Goal: Check status

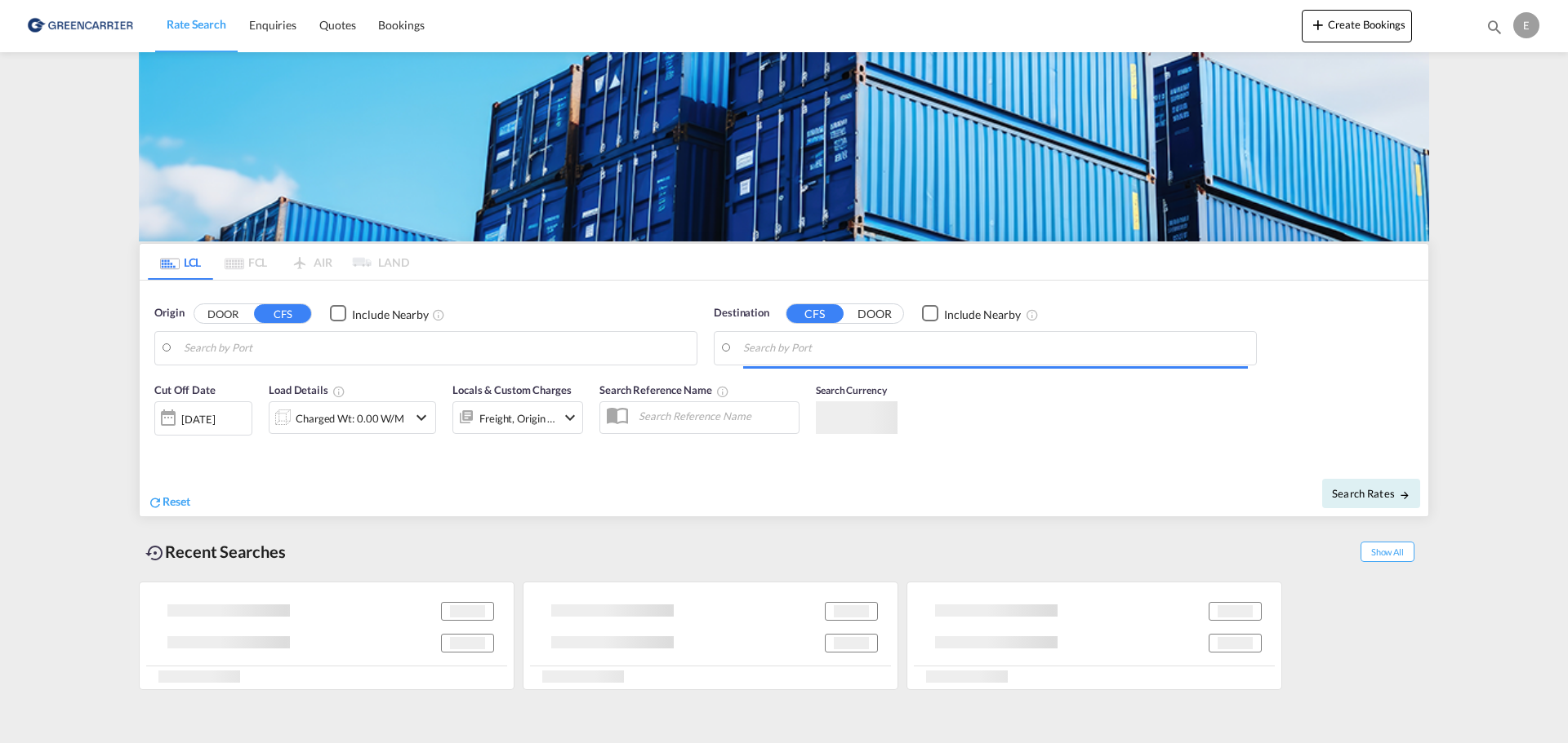
type input "DK-5000, Odense C"
type input "[GEOGRAPHIC_DATA], INAMD"
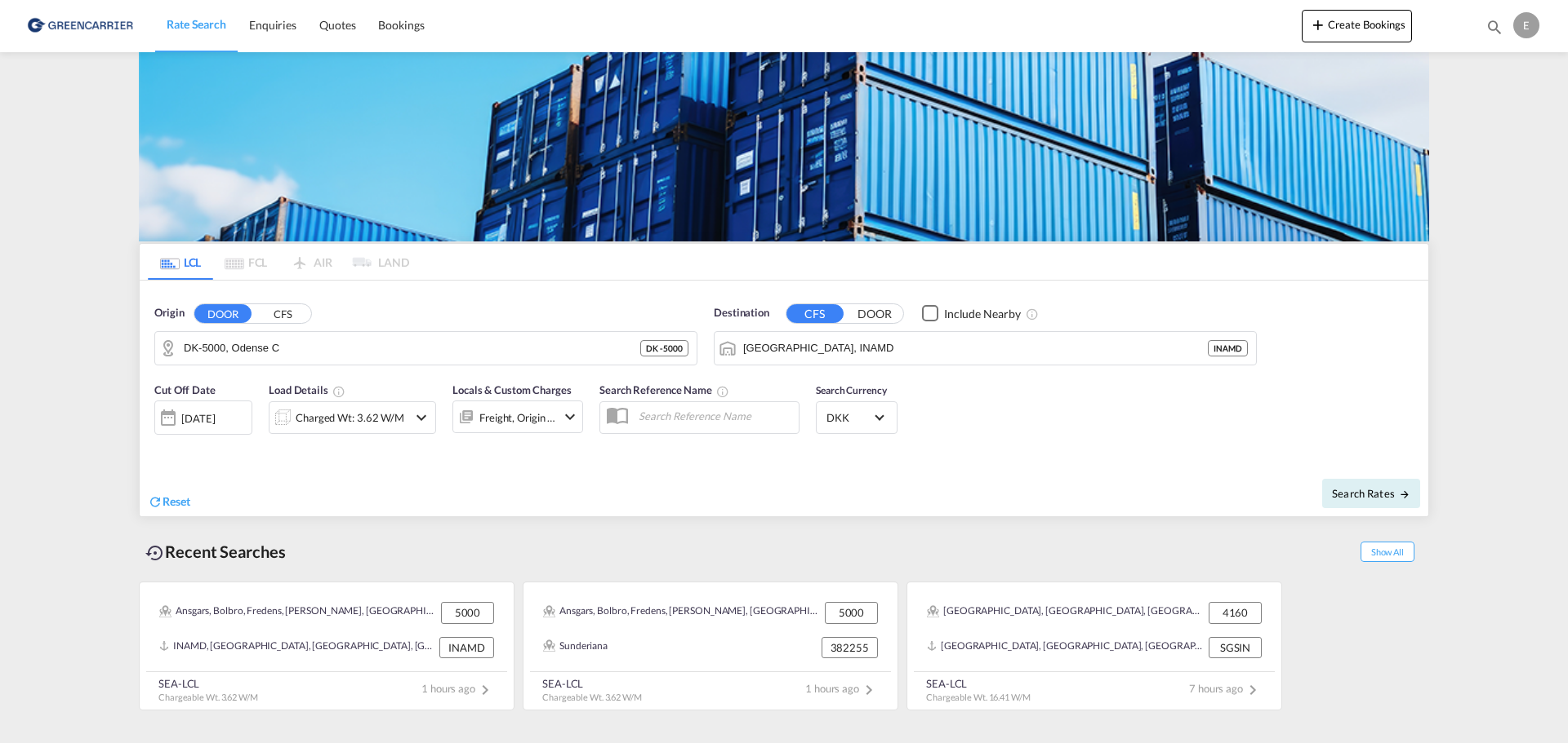
click at [1515, 24] on div "E" at bounding box center [1526, 25] width 26 height 26
click at [1522, 20] on md-backdrop at bounding box center [784, 371] width 1568 height 743
click at [379, 542] on div "Recent Searches Show All" at bounding box center [783, 547] width 1290 height 45
click at [1381, 557] on span "Show All" at bounding box center [1387, 552] width 54 height 20
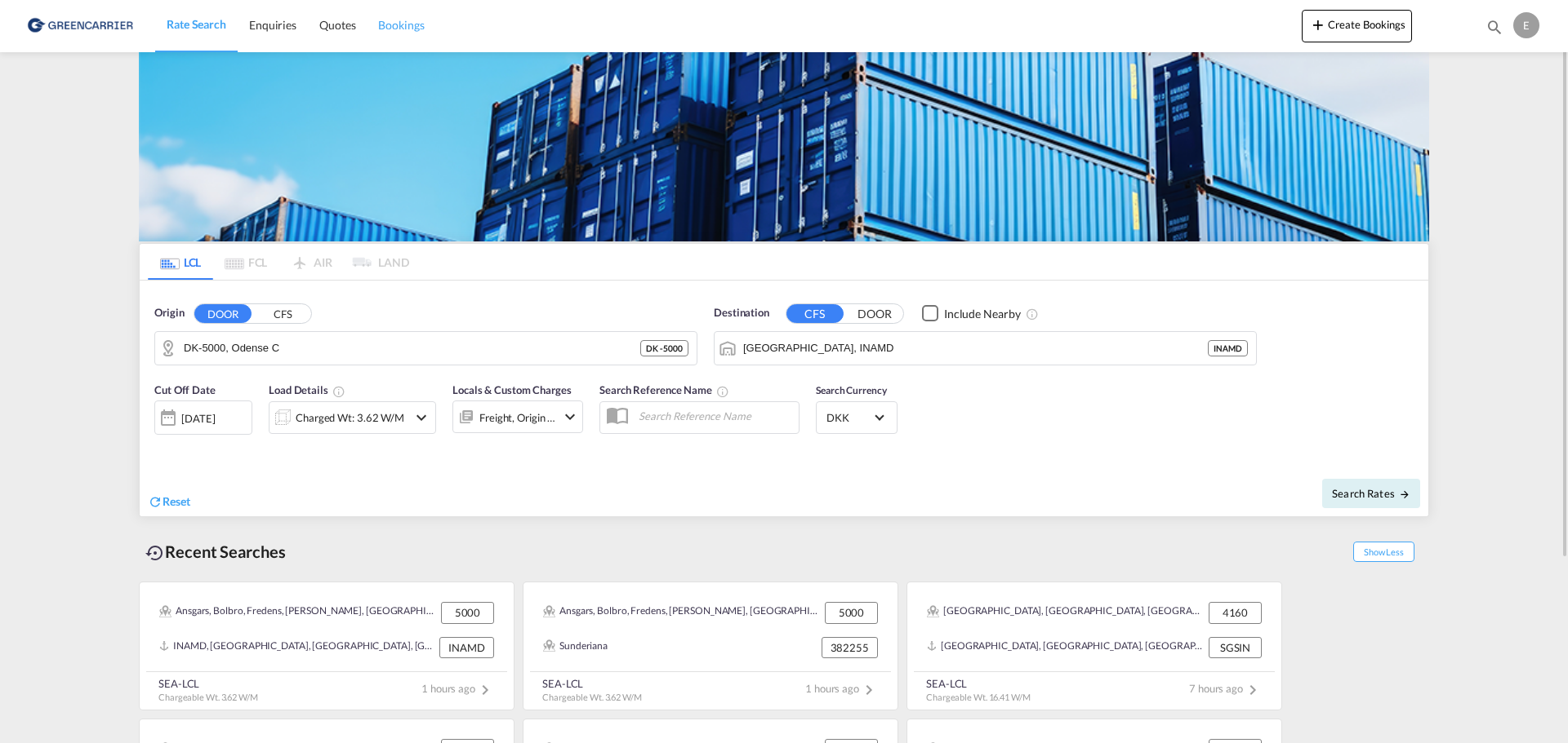
click at [386, 20] on span "Bookings" at bounding box center [401, 24] width 46 height 13
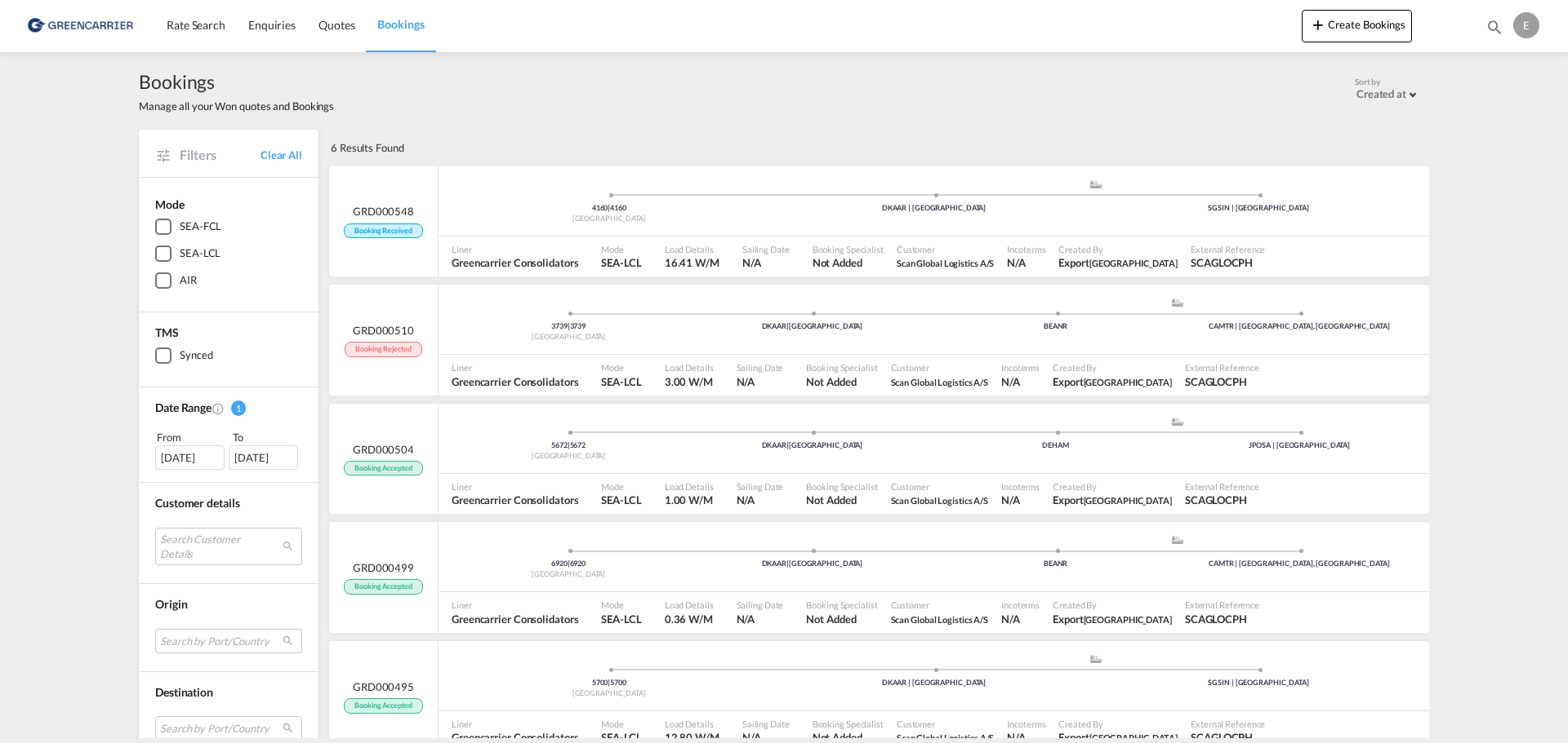
click at [185, 455] on div "[DATE]" at bounding box center [190, 457] width 69 height 24
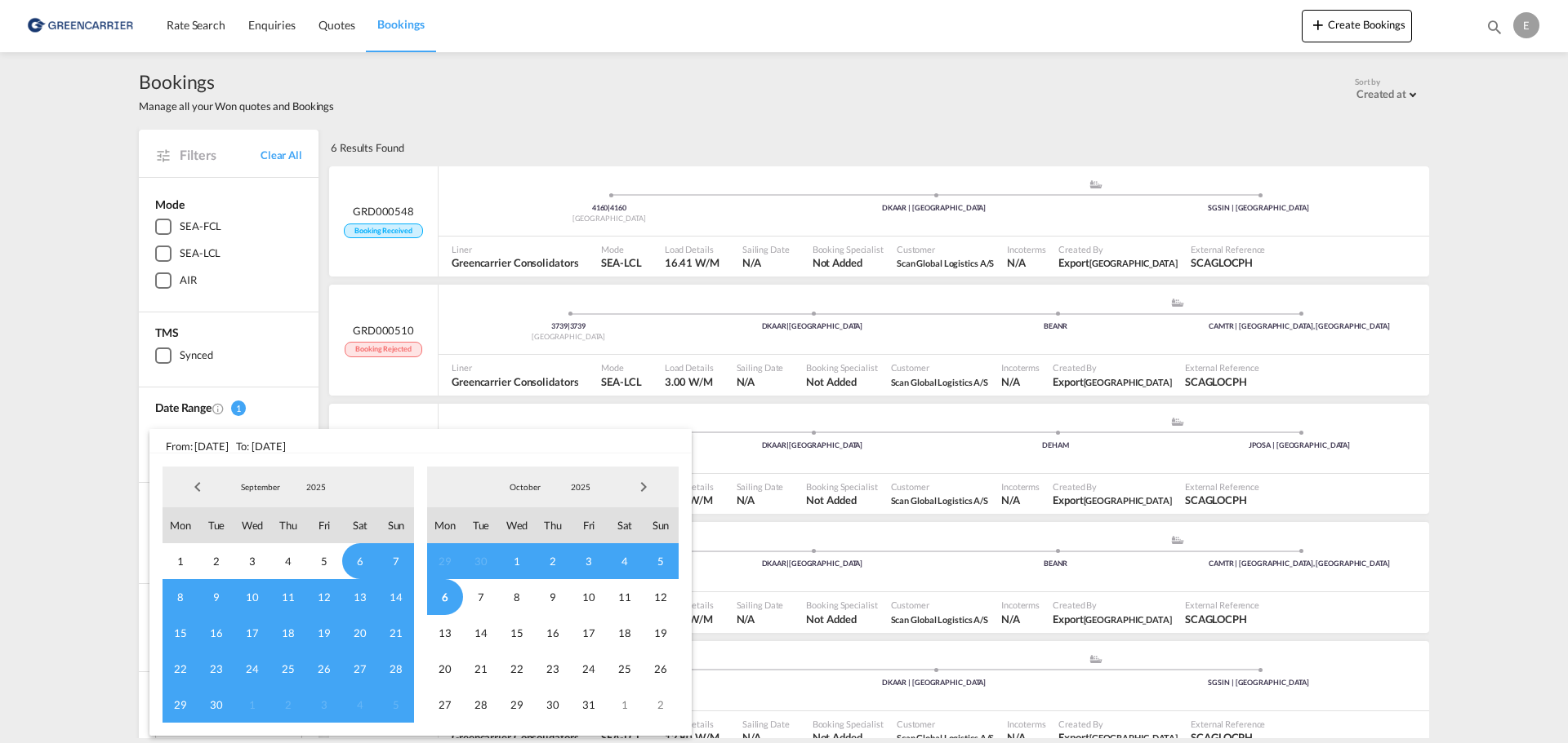
click at [132, 412] on md-backdrop at bounding box center [784, 371] width 1568 height 743
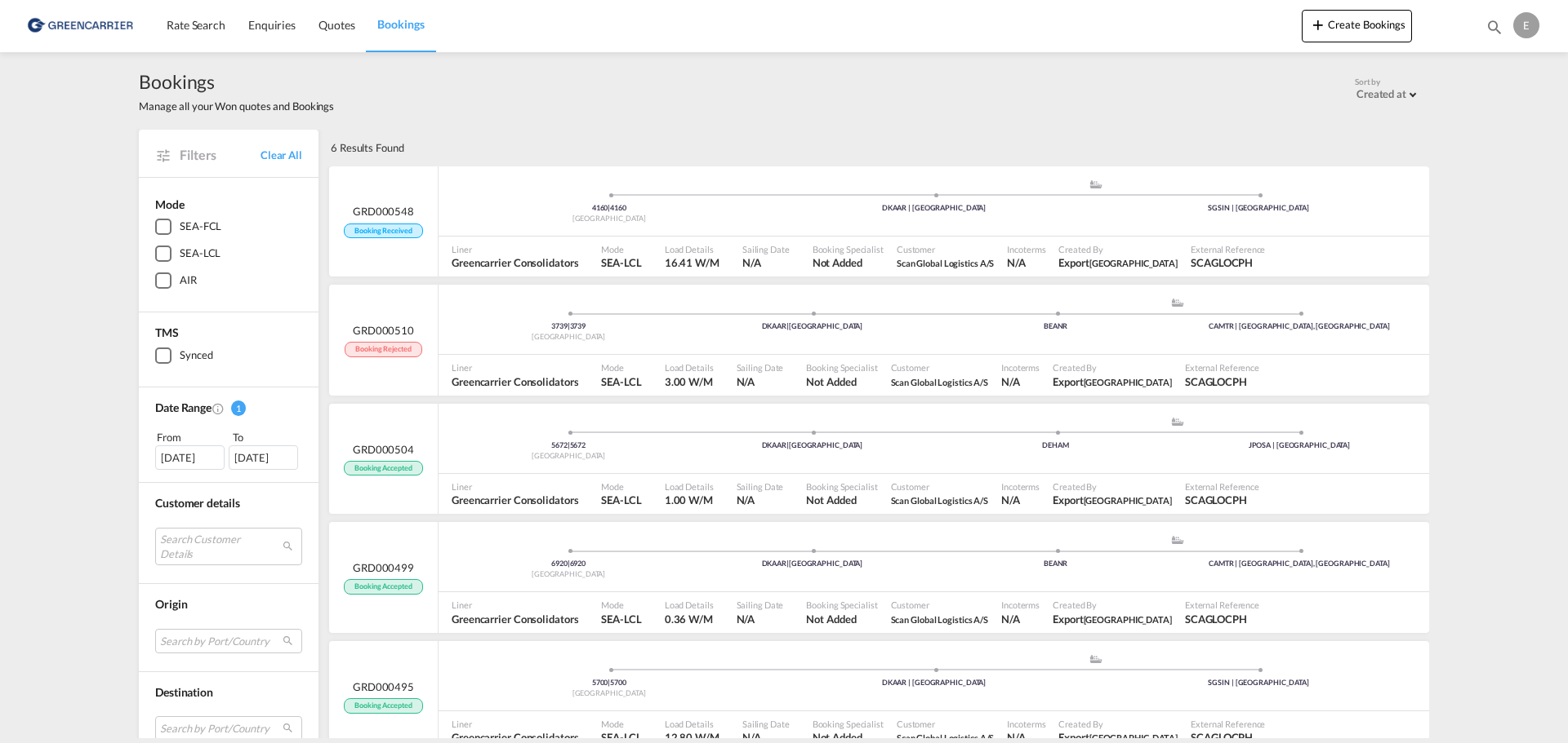
click at [280, 451] on div "[DATE]" at bounding box center [263, 457] width 69 height 24
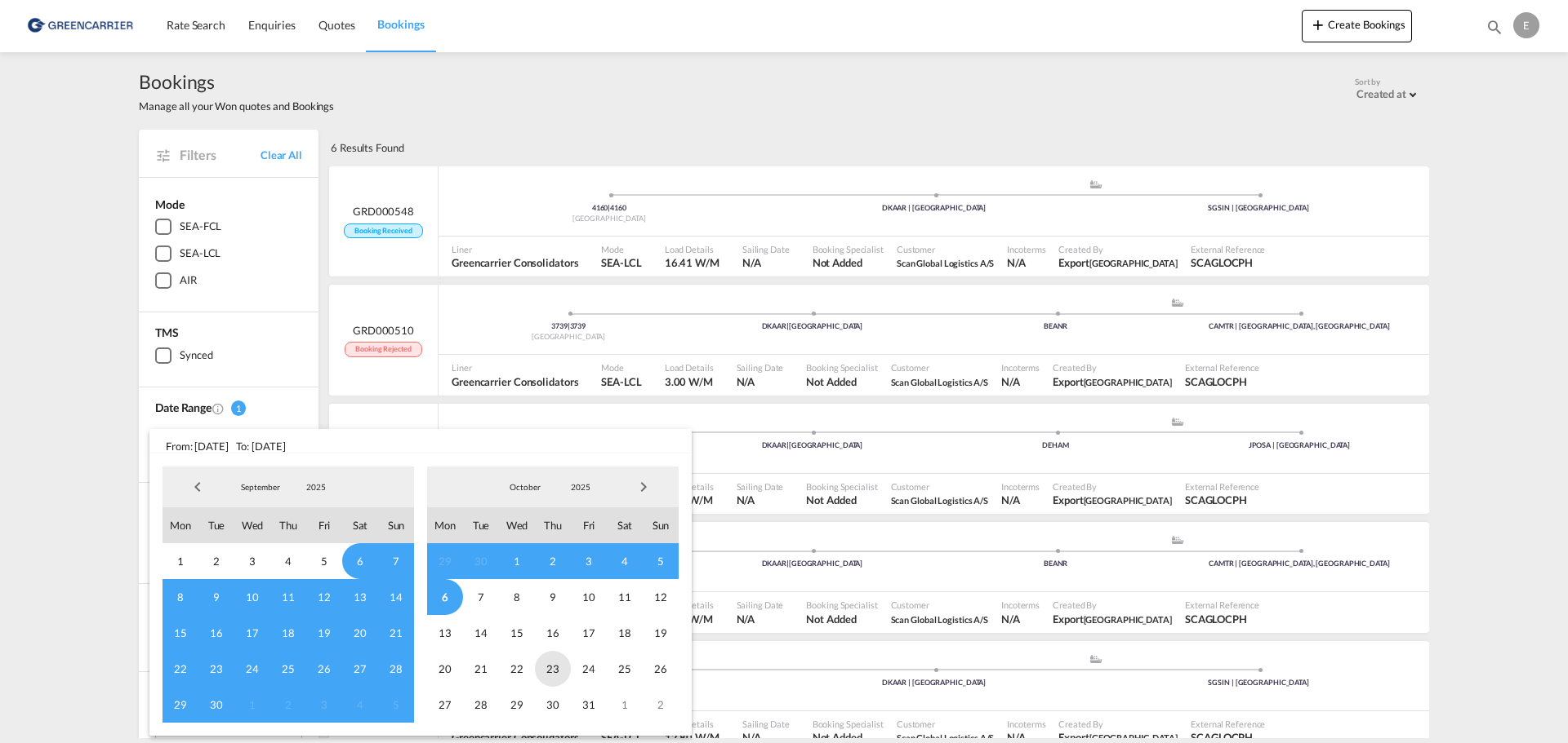
click at [562, 683] on span "23" at bounding box center [553, 669] width 36 height 36
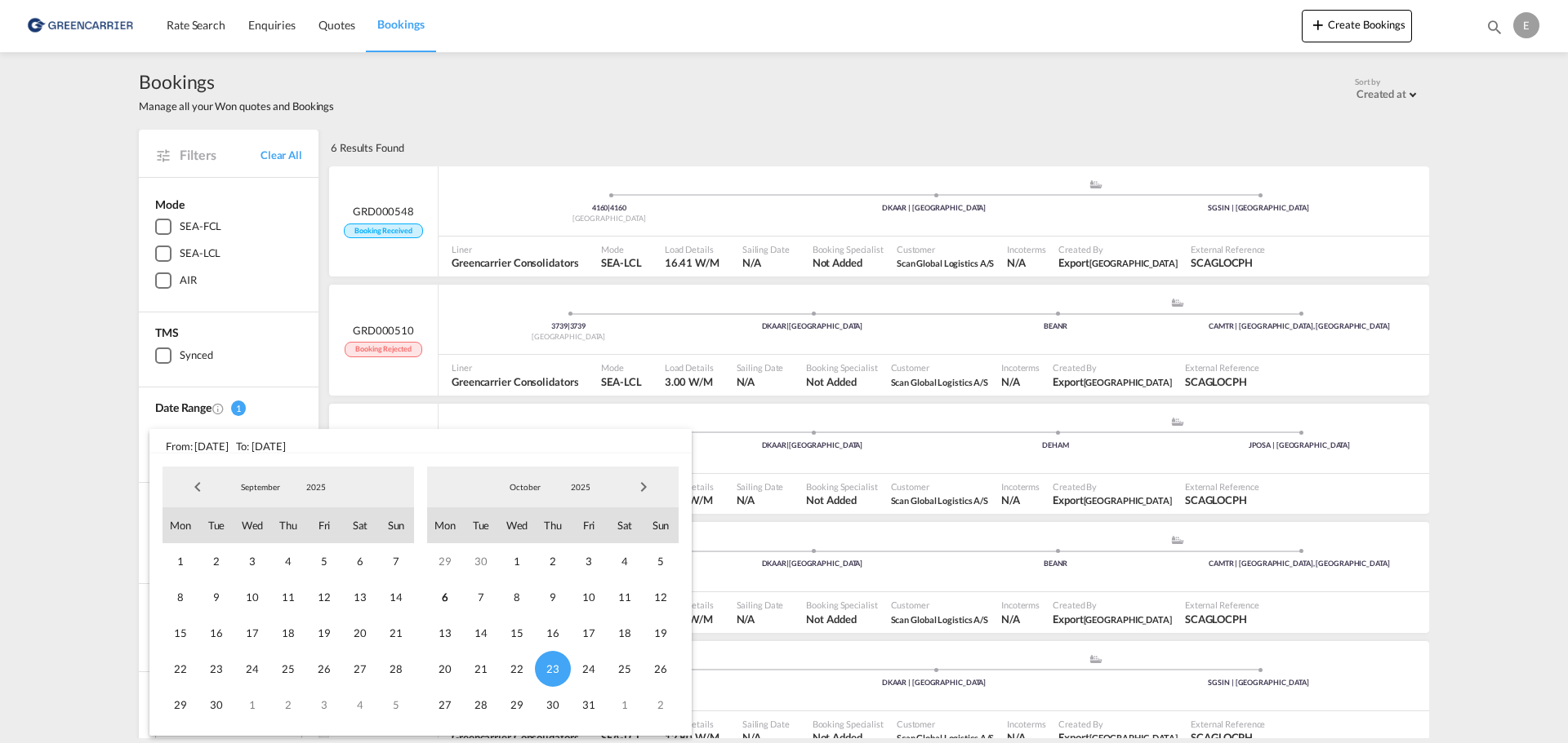
click at [264, 351] on md-backdrop at bounding box center [784, 371] width 1568 height 743
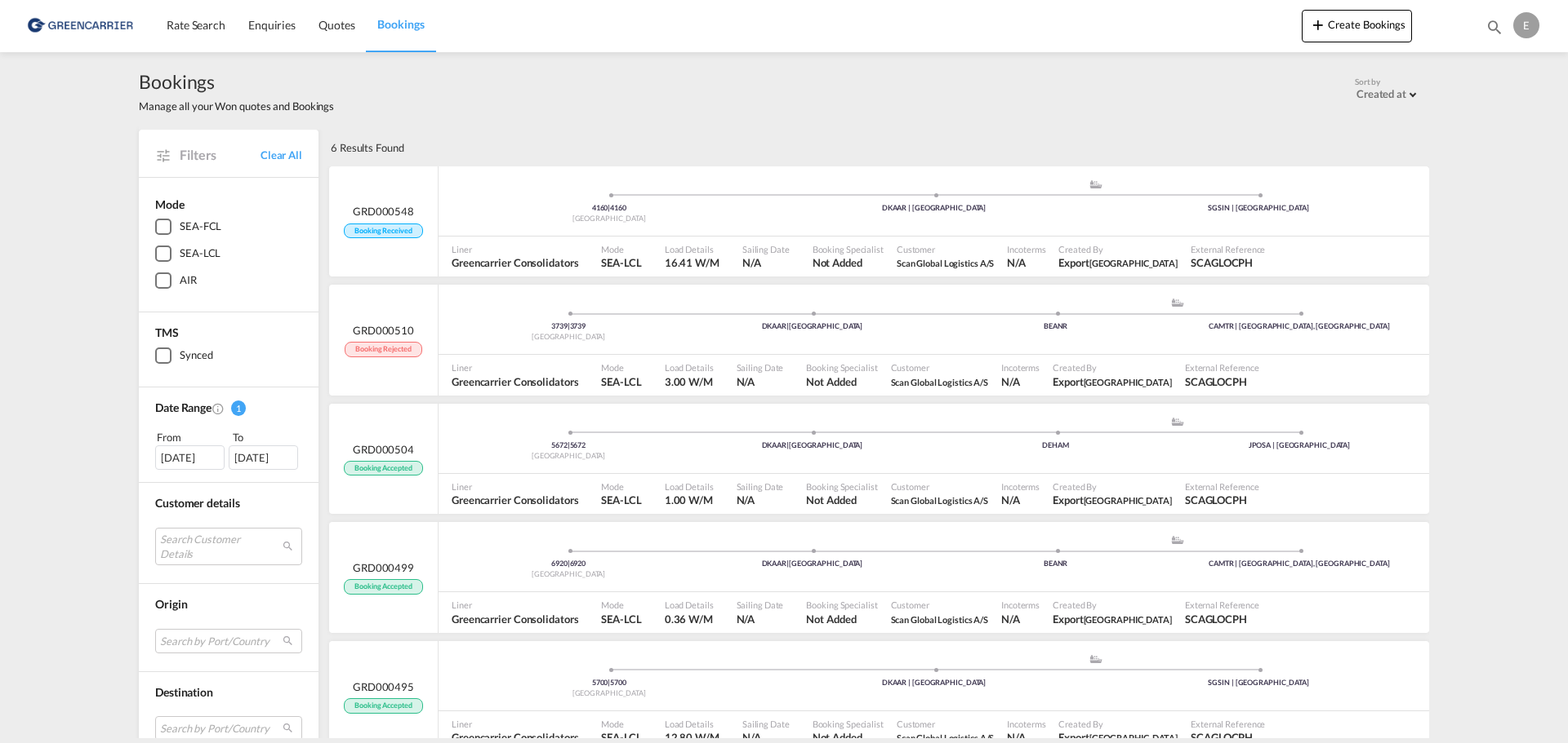
click at [182, 143] on div "Filters Clear All" at bounding box center [228, 153] width 180 height 46
click at [180, 160] on span "Filters" at bounding box center [220, 154] width 81 height 18
click at [159, 250] on div "SEA-LCL" at bounding box center [163, 253] width 16 height 16
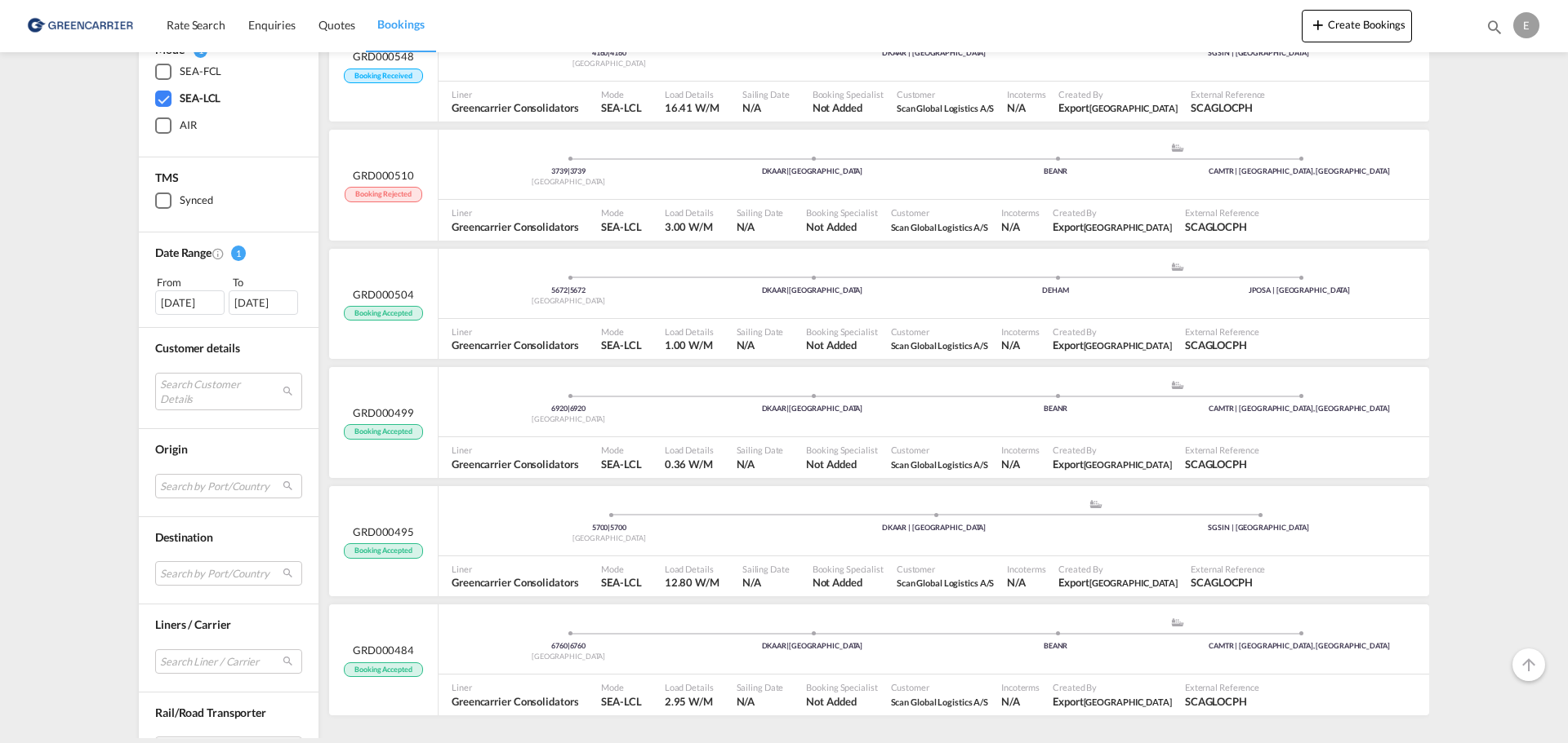
scroll to position [202, 0]
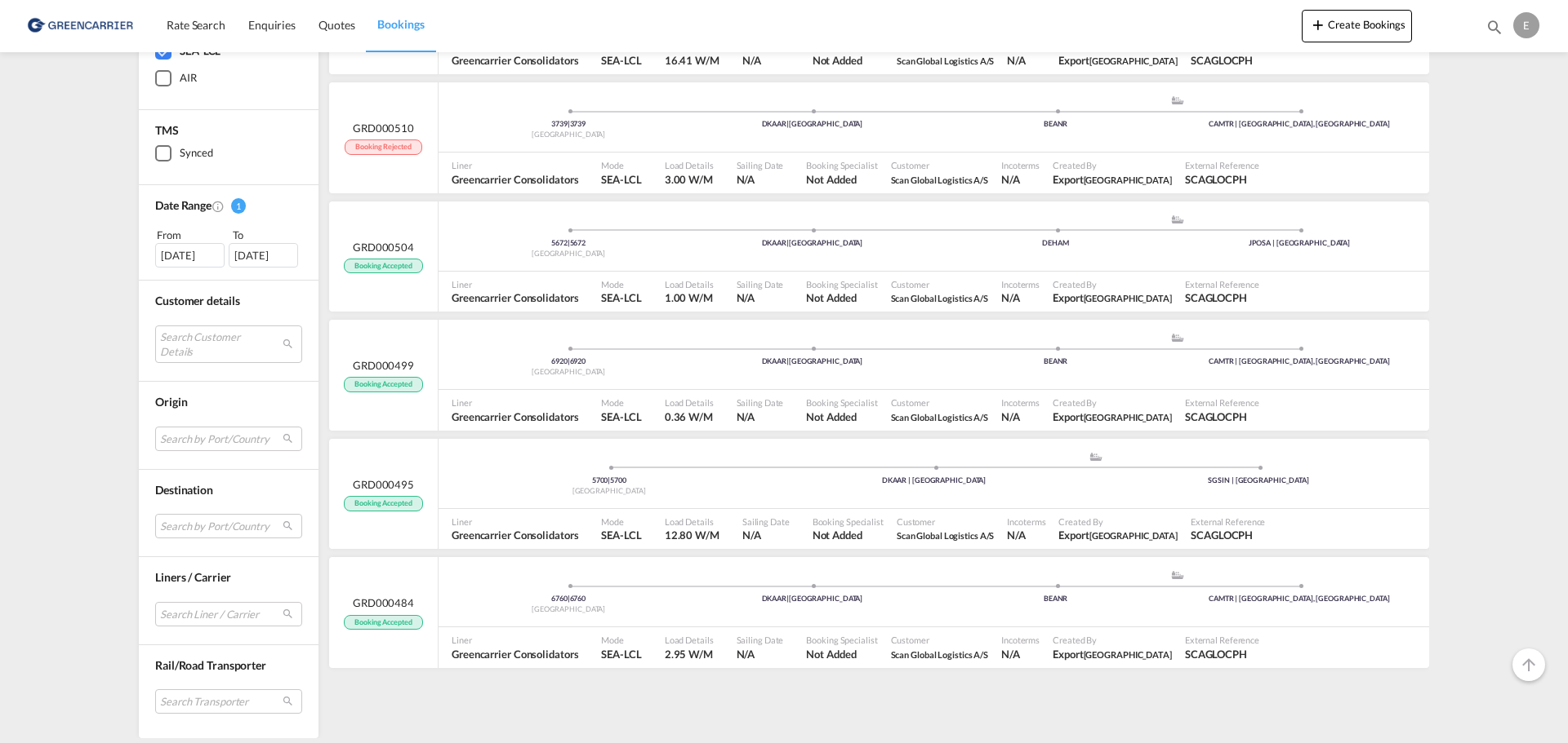
click at [189, 494] on span "Destination" at bounding box center [184, 490] width 58 height 13
click at [194, 528] on md-select "Search by Port/Country JPOSA [GEOGRAPHIC_DATA] CNSHA [GEOGRAPHIC_DATA], sh MYBT…" at bounding box center [229, 526] width 147 height 24
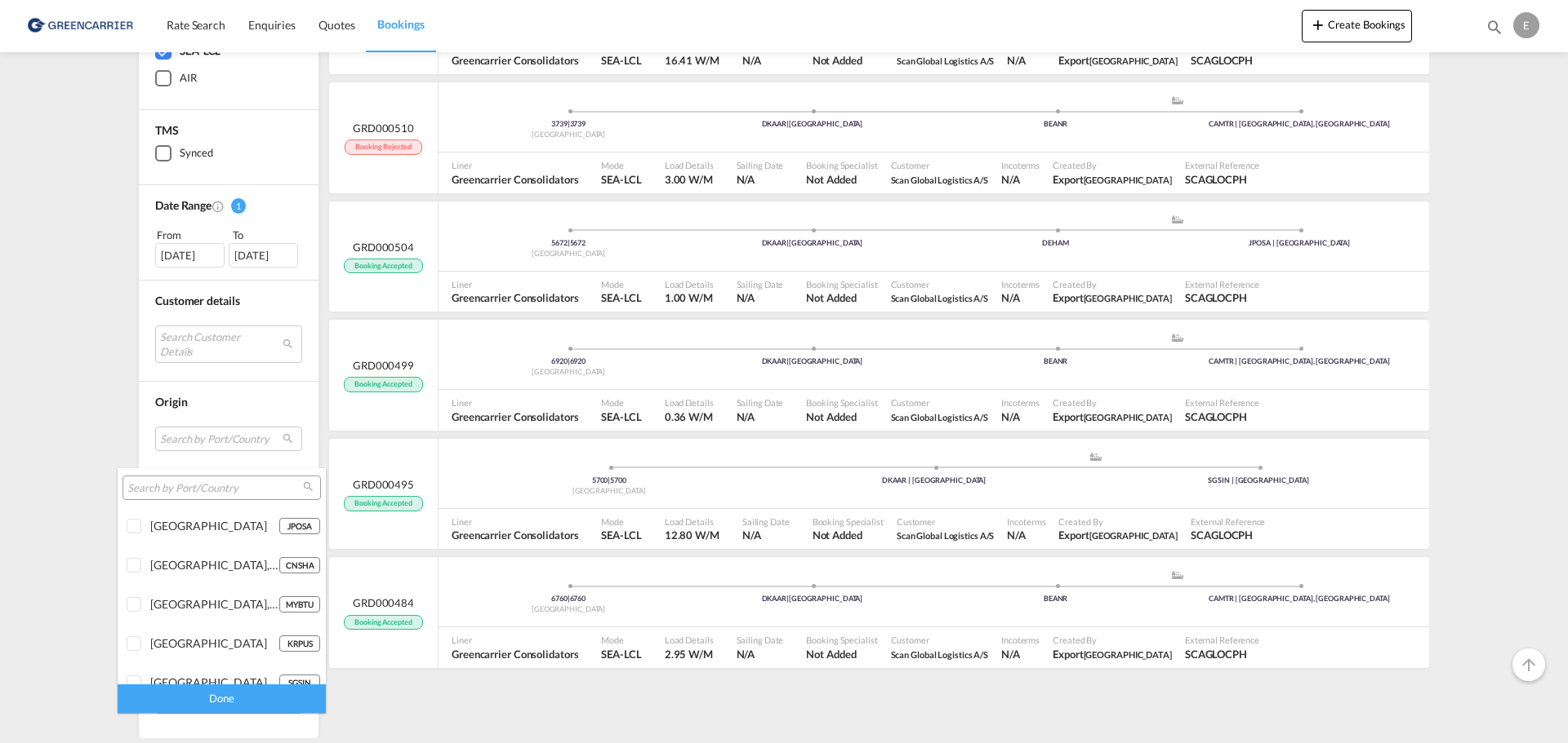
click at [165, 493] on input "search" at bounding box center [215, 488] width 176 height 14
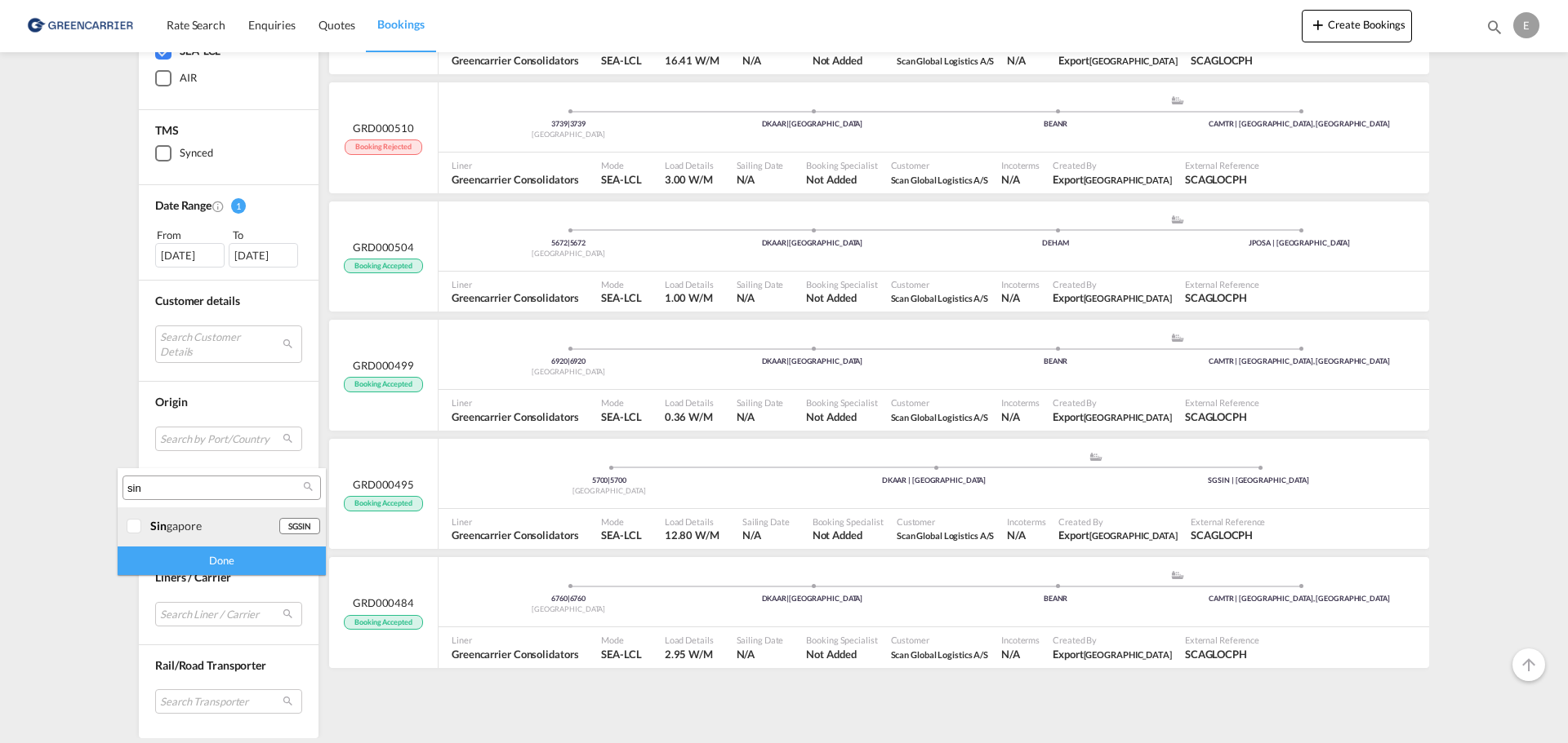
type input "sin"
click at [188, 528] on div "sin gapore" at bounding box center [214, 525] width 128 height 13
click at [213, 557] on div "Done" at bounding box center [221, 561] width 208 height 29
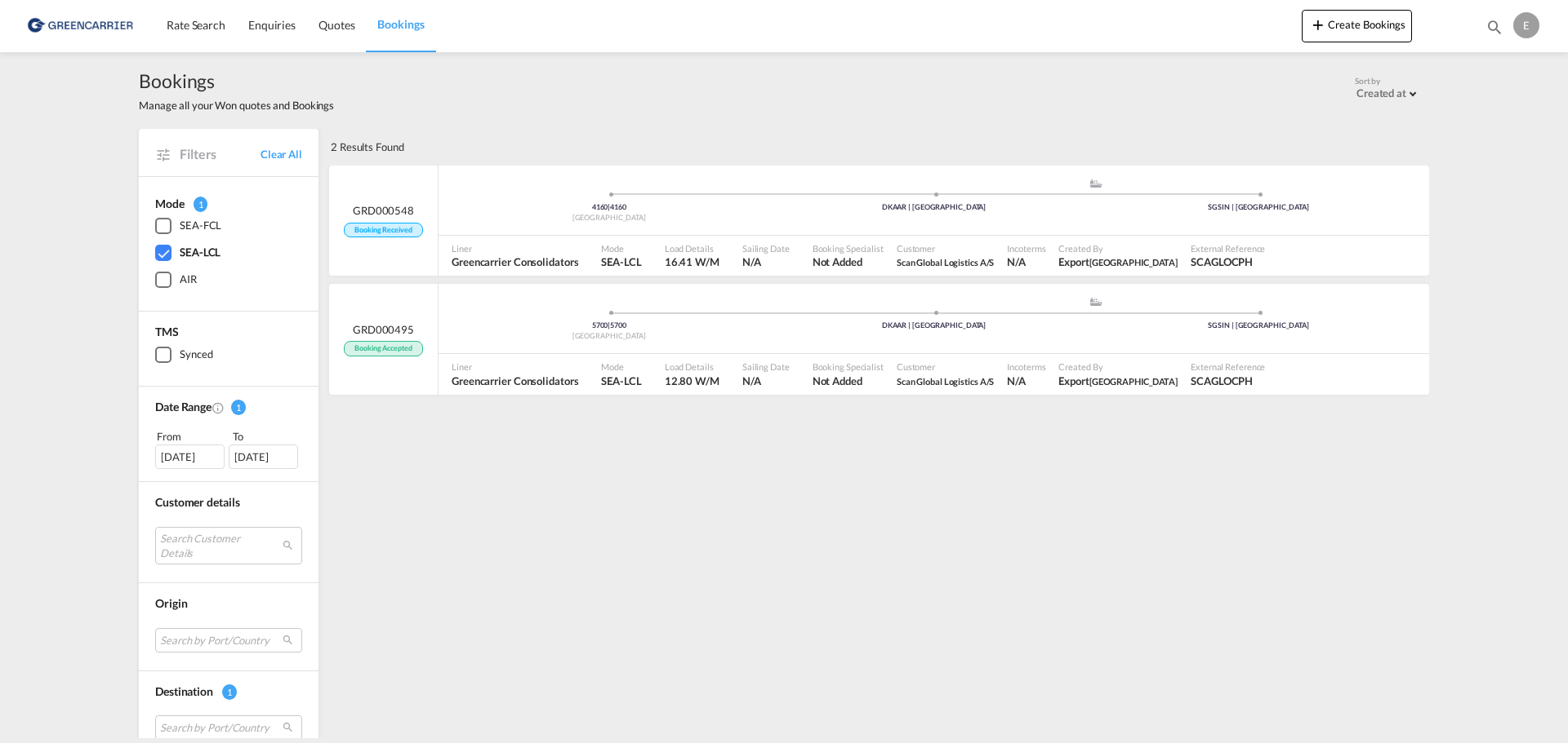
scroll to position [0, 0]
click at [684, 256] on span "16.41 W/M" at bounding box center [692, 262] width 55 height 13
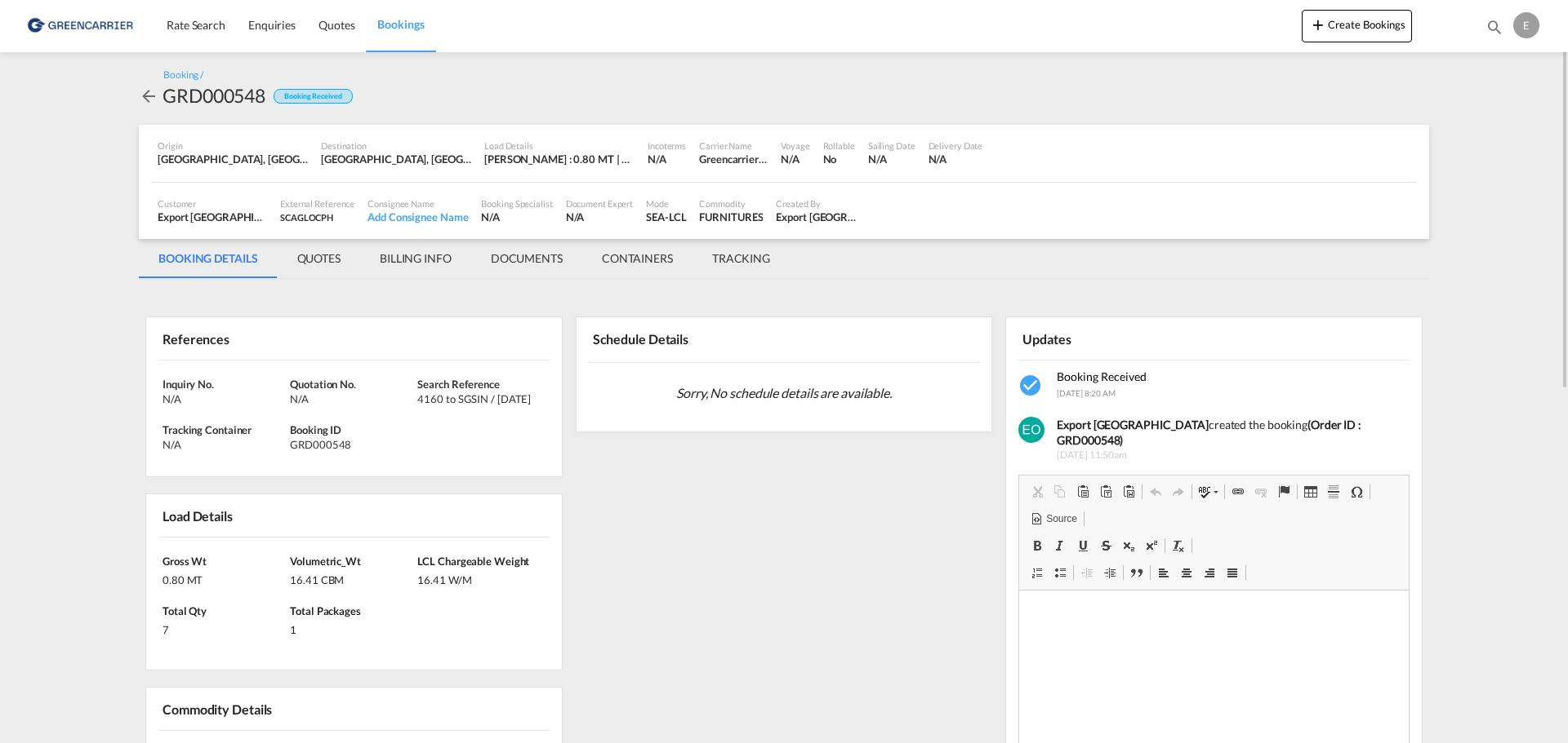
click at [332, 255] on md-tab-item "QUOTES" at bounding box center [319, 258] width 83 height 39
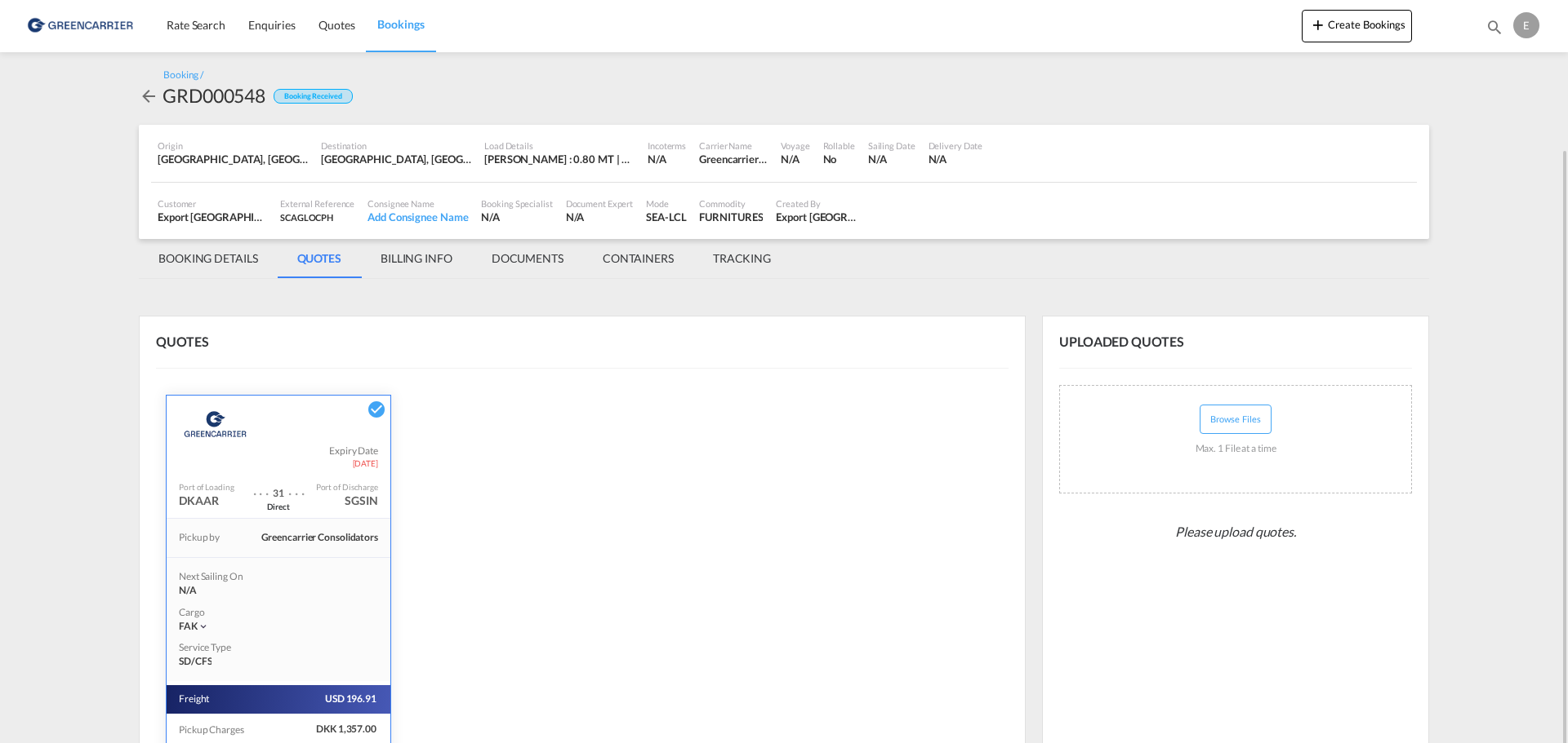
scroll to position [164, 0]
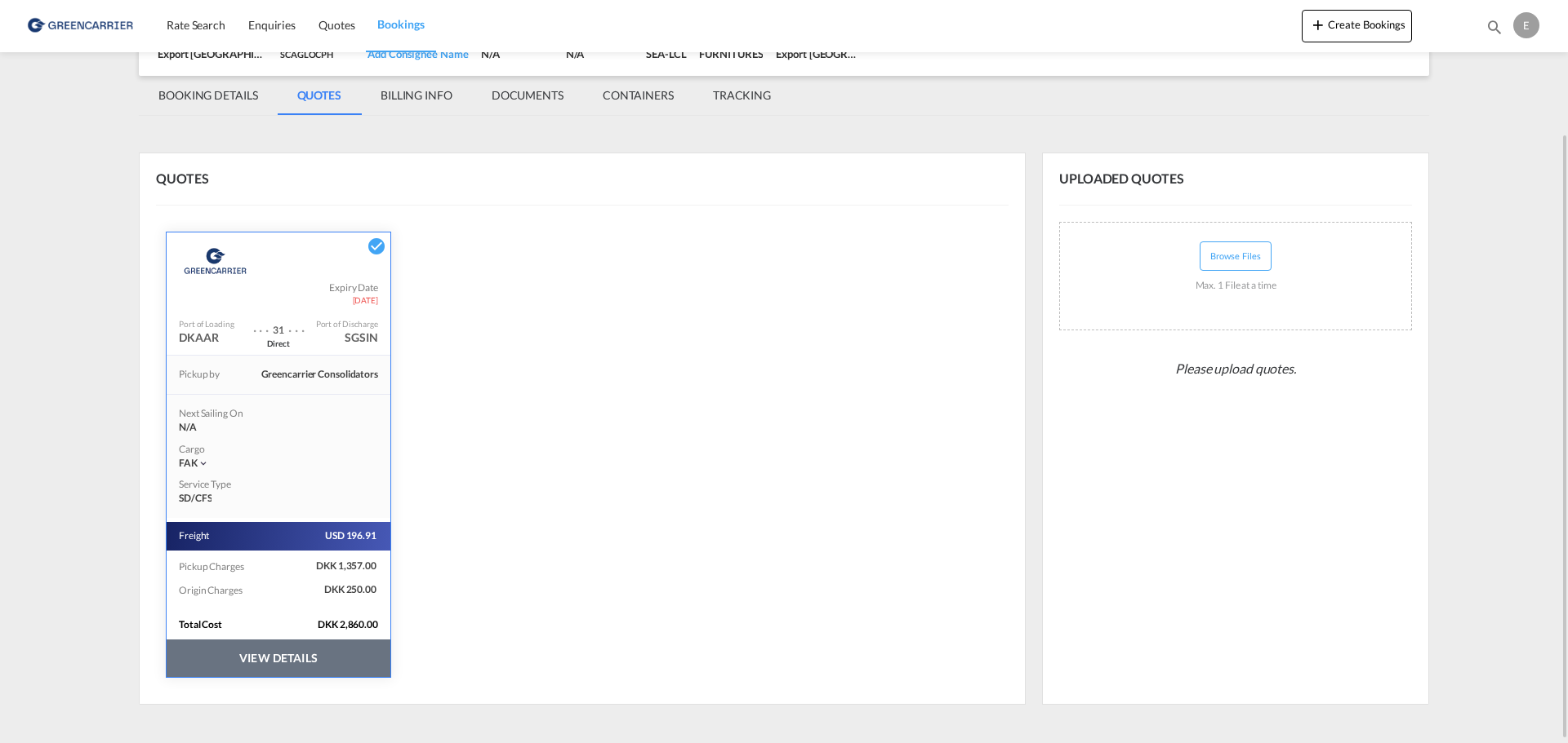
click at [430, 108] on md-tab-item "BILLING INFO" at bounding box center [417, 95] width 111 height 39
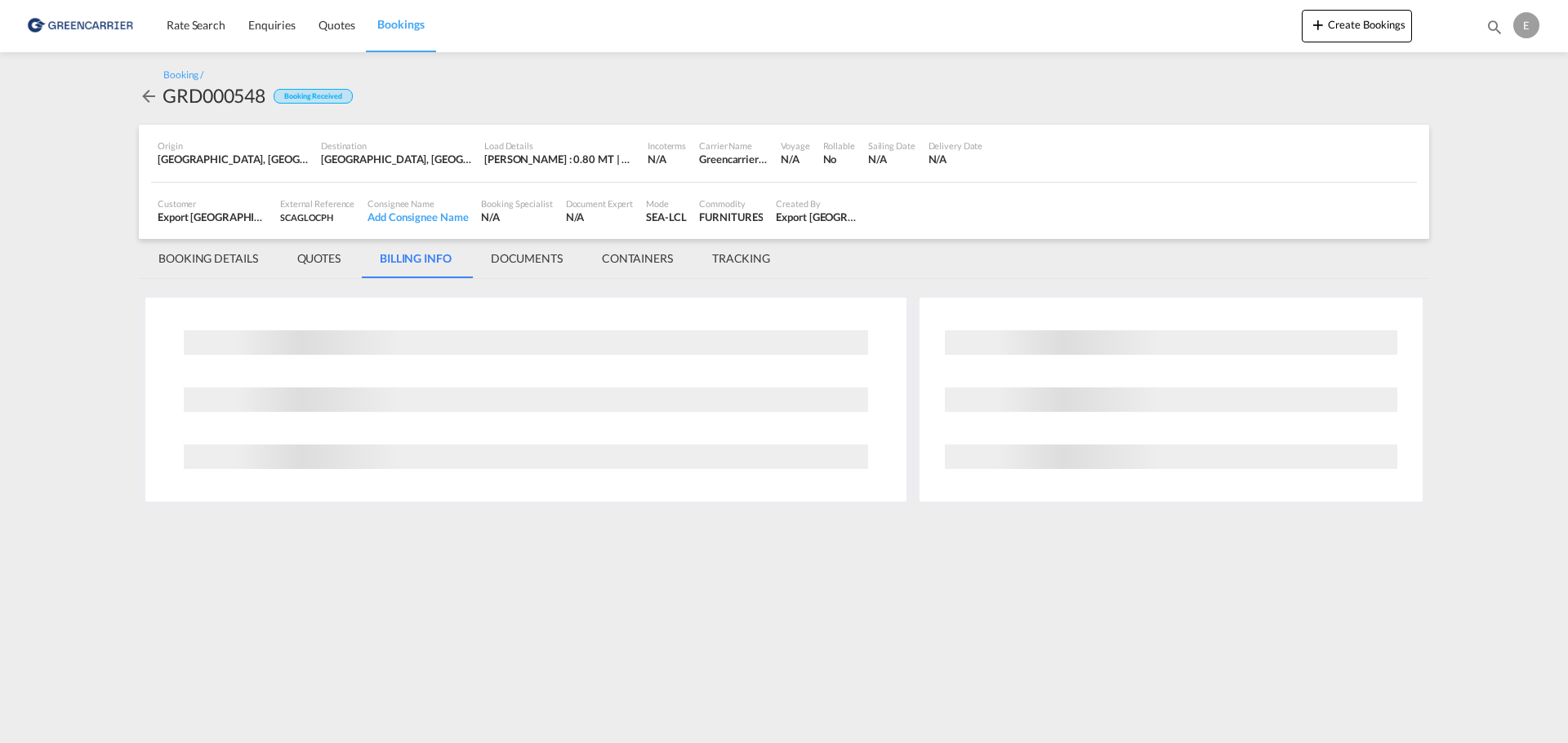
scroll to position [0, 0]
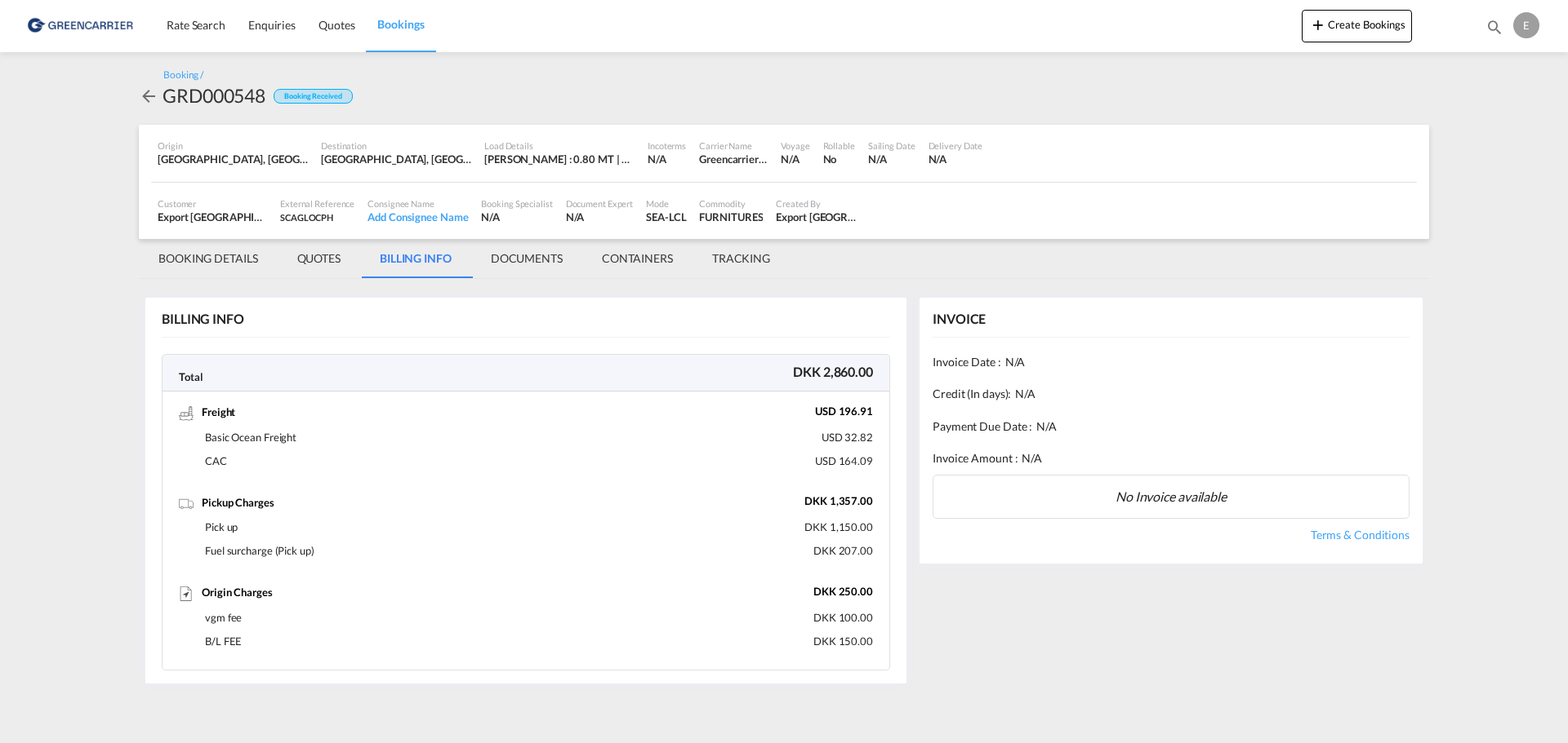
click at [311, 249] on md-tab-item "QUOTES" at bounding box center [319, 258] width 83 height 39
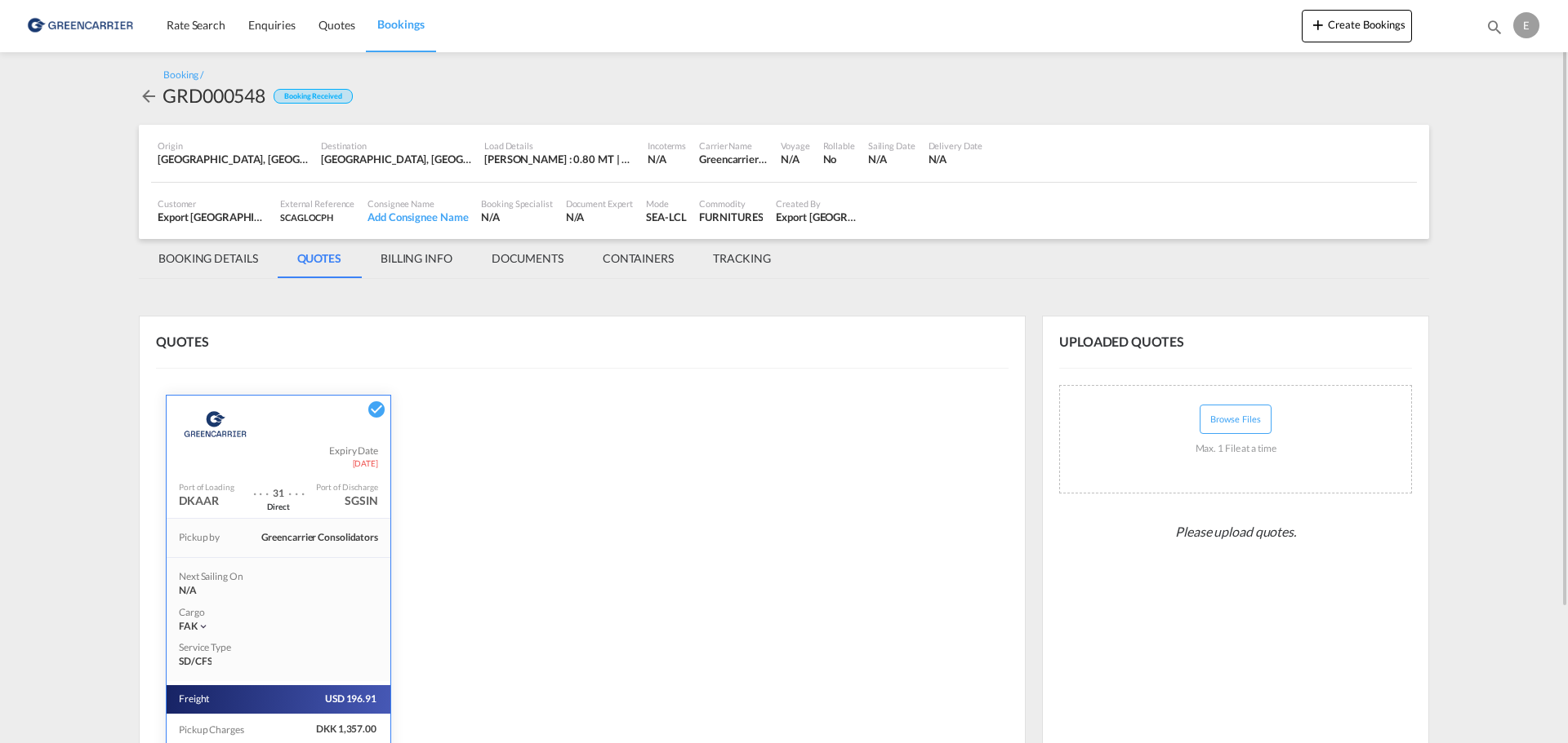
click at [375, 243] on md-tab-item "BILLING INFO" at bounding box center [417, 258] width 111 height 39
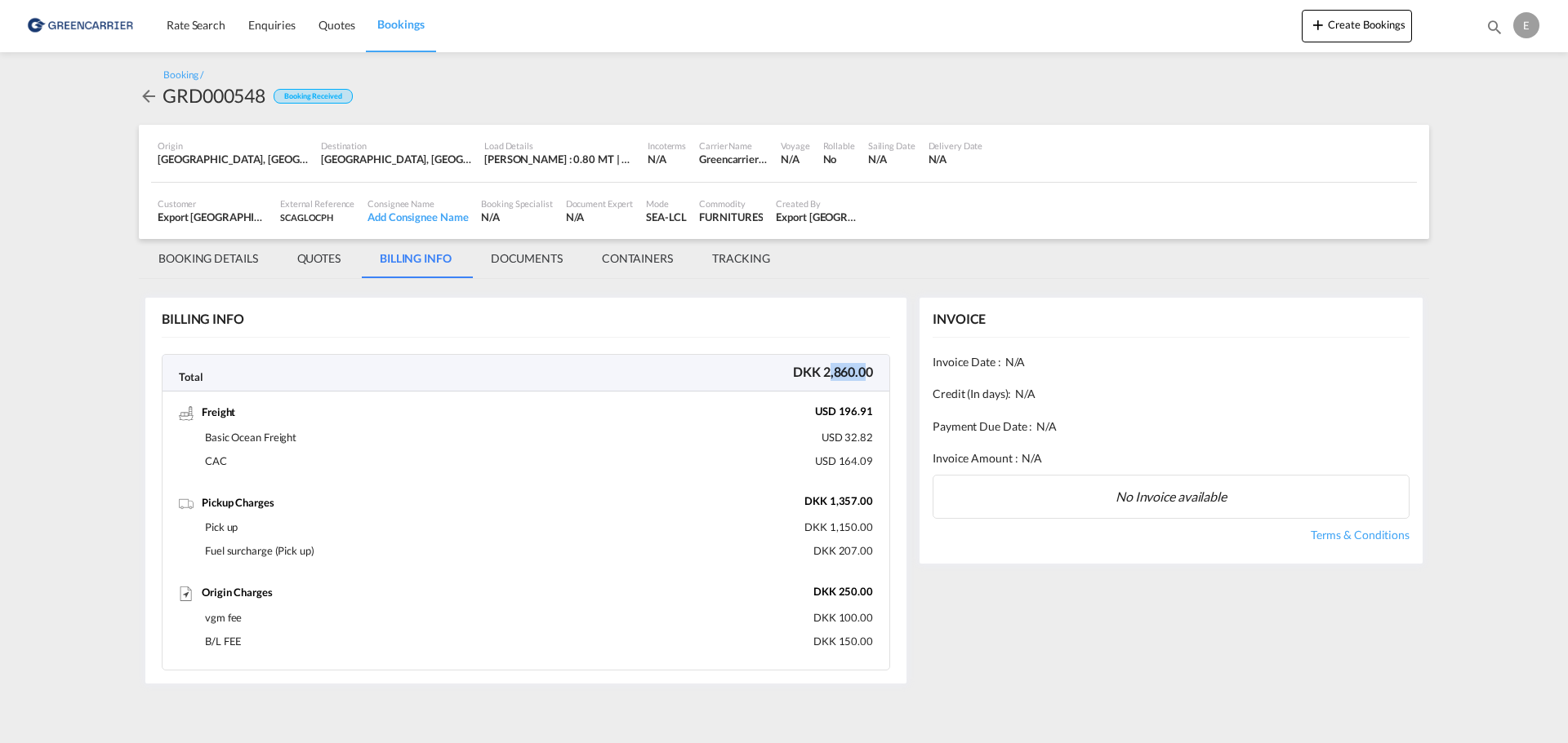
drag, startPoint x: 830, startPoint y: 368, endPoint x: 864, endPoint y: 368, distance: 34.0
click at [864, 368] on div "DKK 2,860.00" at bounding box center [546, 373] width 686 height 36
click at [860, 368] on div "DKK 2,860.00" at bounding box center [546, 373] width 686 height 36
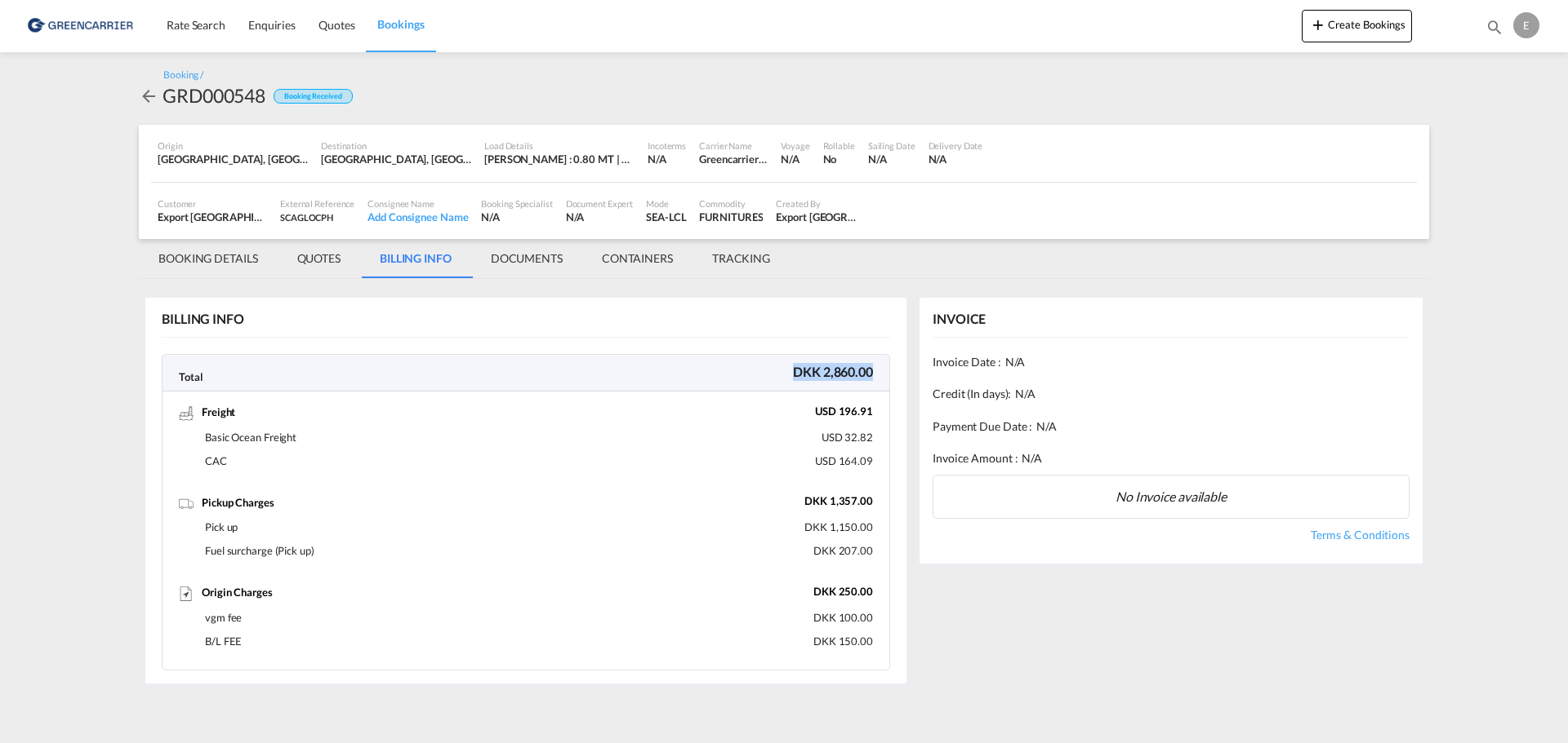
click at [798, 374] on div "DKK 2,860.00" at bounding box center [546, 373] width 686 height 36
